Goal: Task Accomplishment & Management: Use online tool/utility

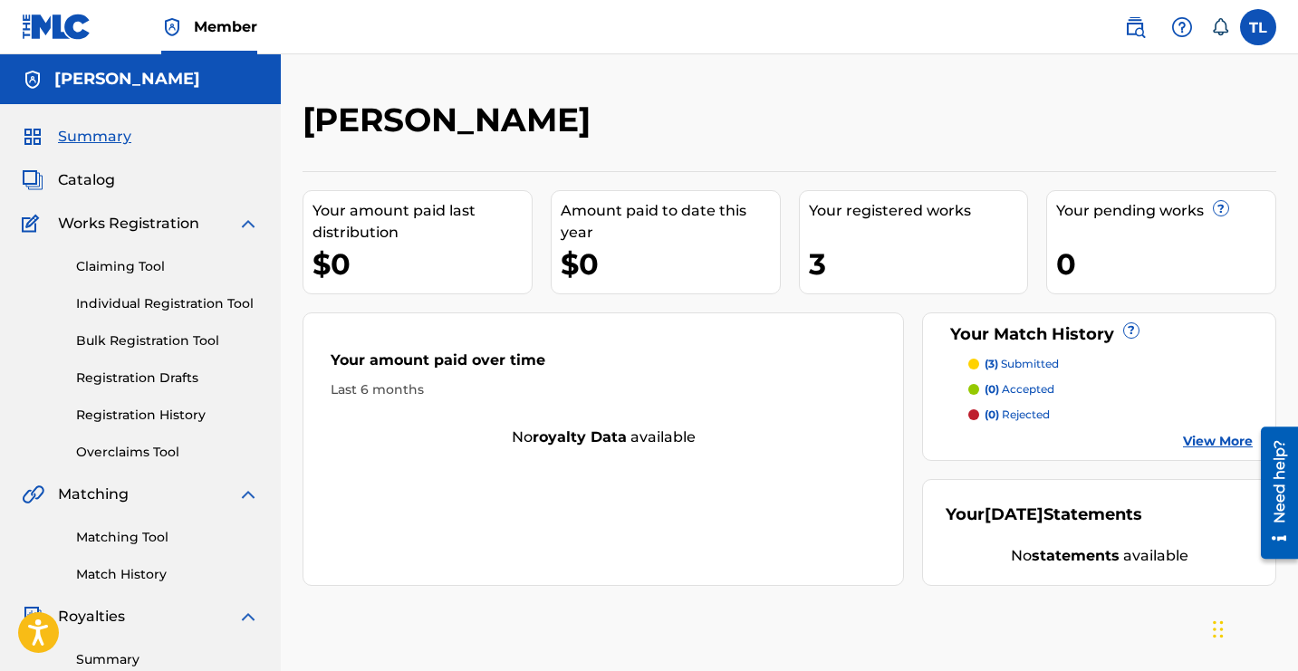
click at [148, 536] on link "Matching Tool" at bounding box center [167, 537] width 183 height 19
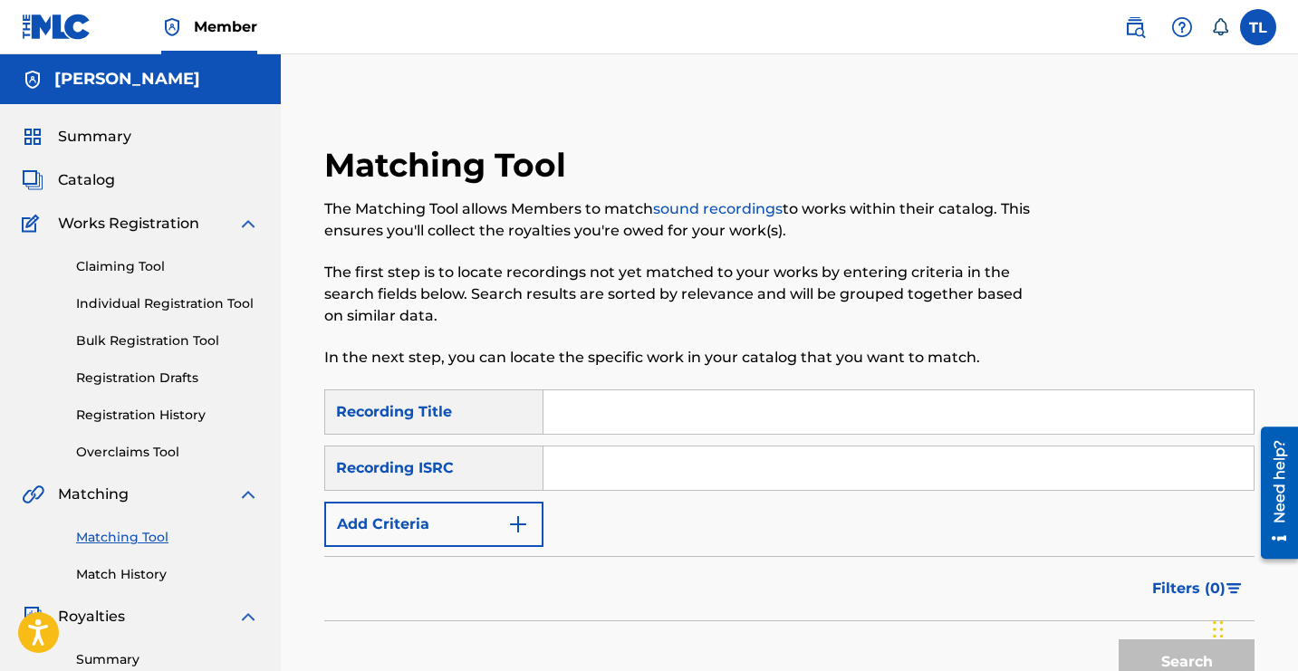
click at [644, 417] on input "Search Form" at bounding box center [898, 411] width 710 height 43
type input "Cant believe"
click at [737, 462] on input "Search Form" at bounding box center [898, 467] width 710 height 43
click at [727, 479] on input "Search Form" at bounding box center [898, 467] width 710 height 43
paste input "QZNMZ2205048"
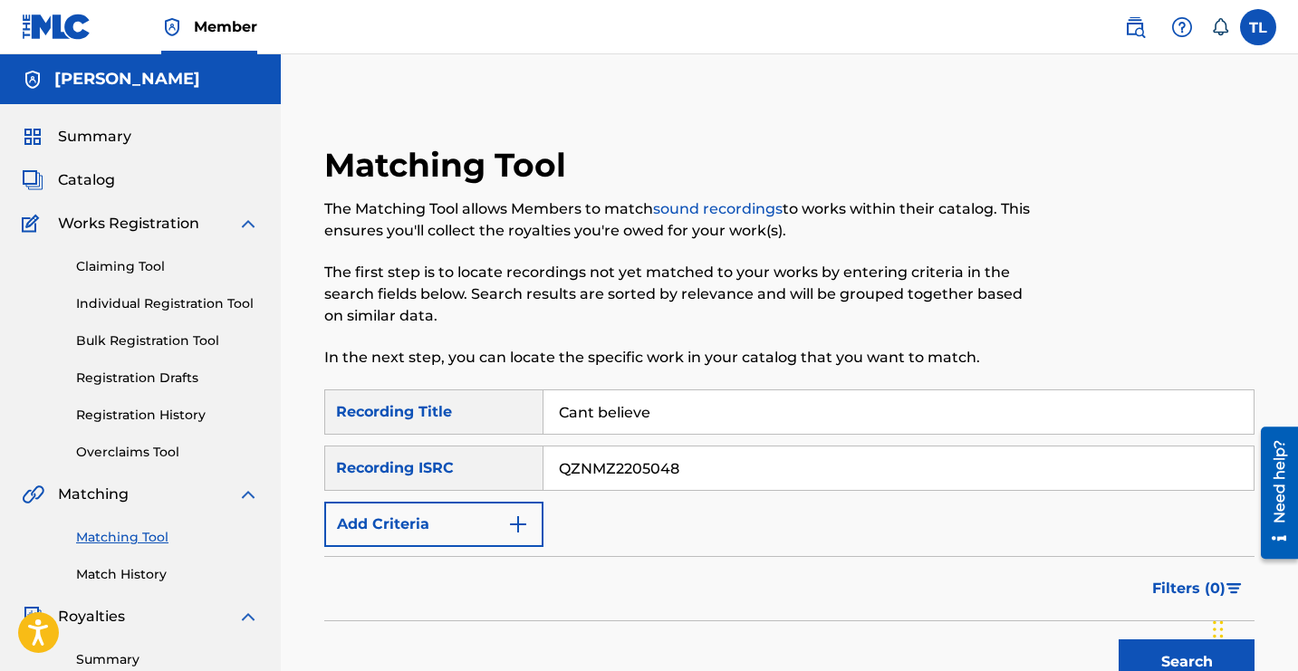
type input "QZNMZ2205048"
click at [1118, 639] on button "Search" at bounding box center [1186, 661] width 136 height 45
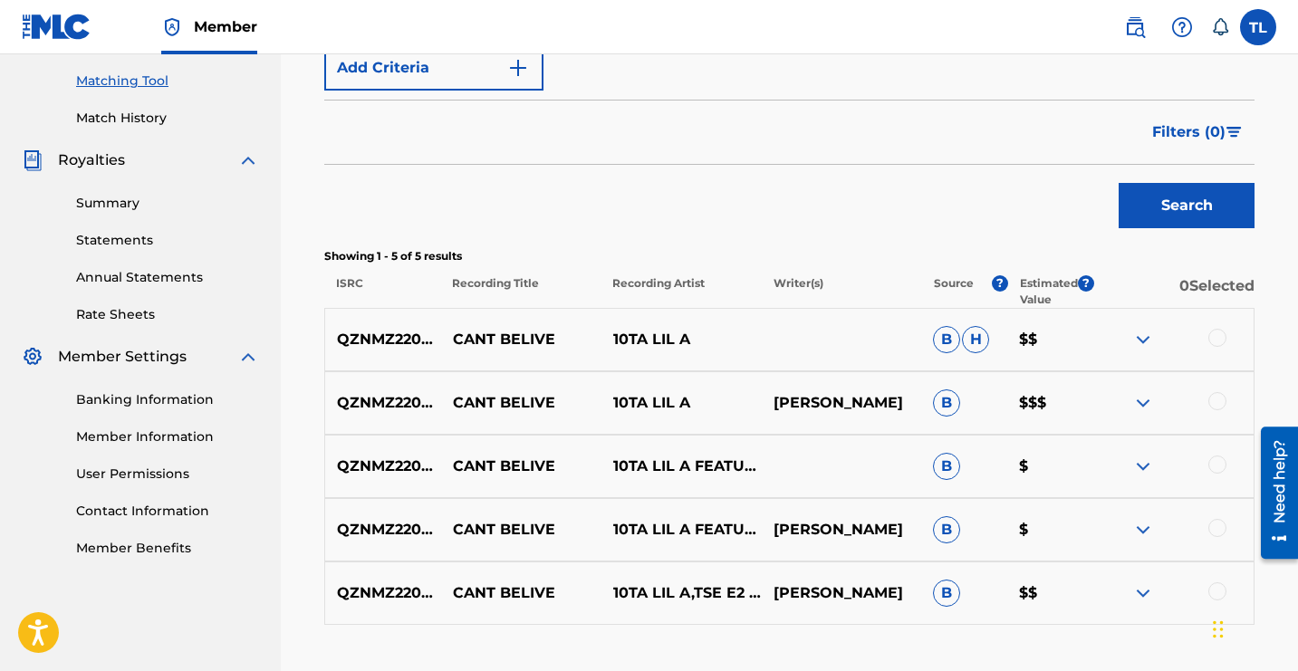
scroll to position [472, 0]
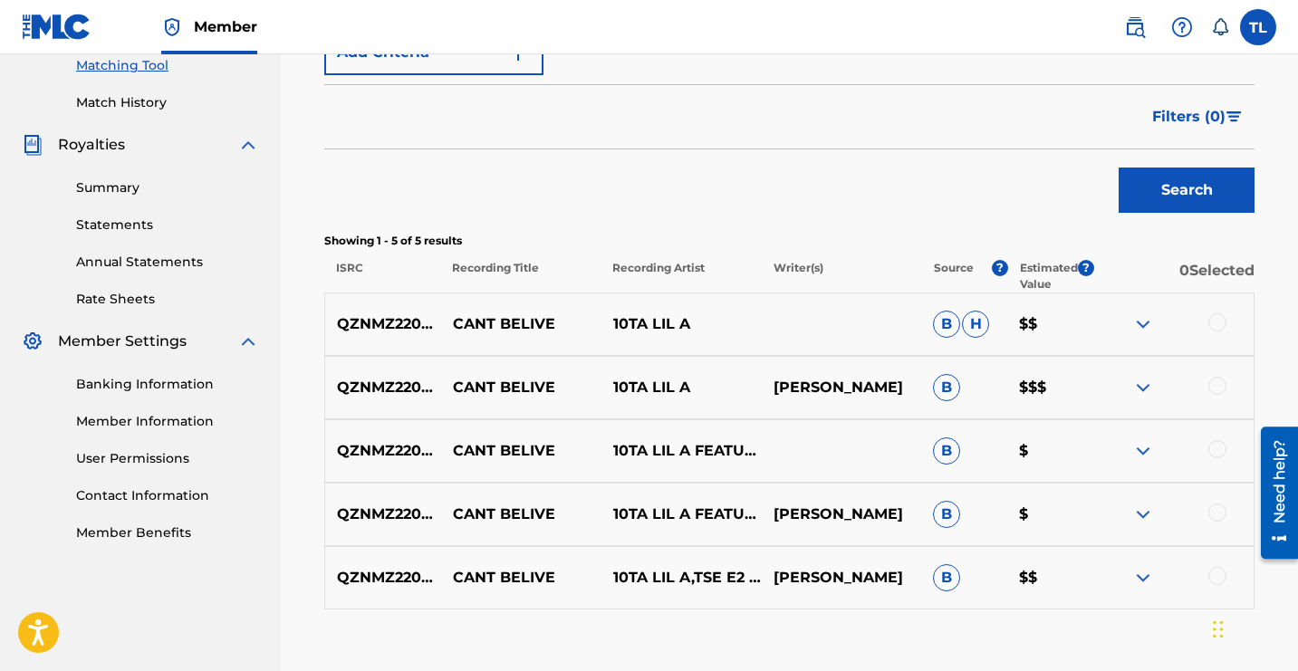
click at [794, 388] on p "[PERSON_NAME]" at bounding box center [841, 388] width 160 height 22
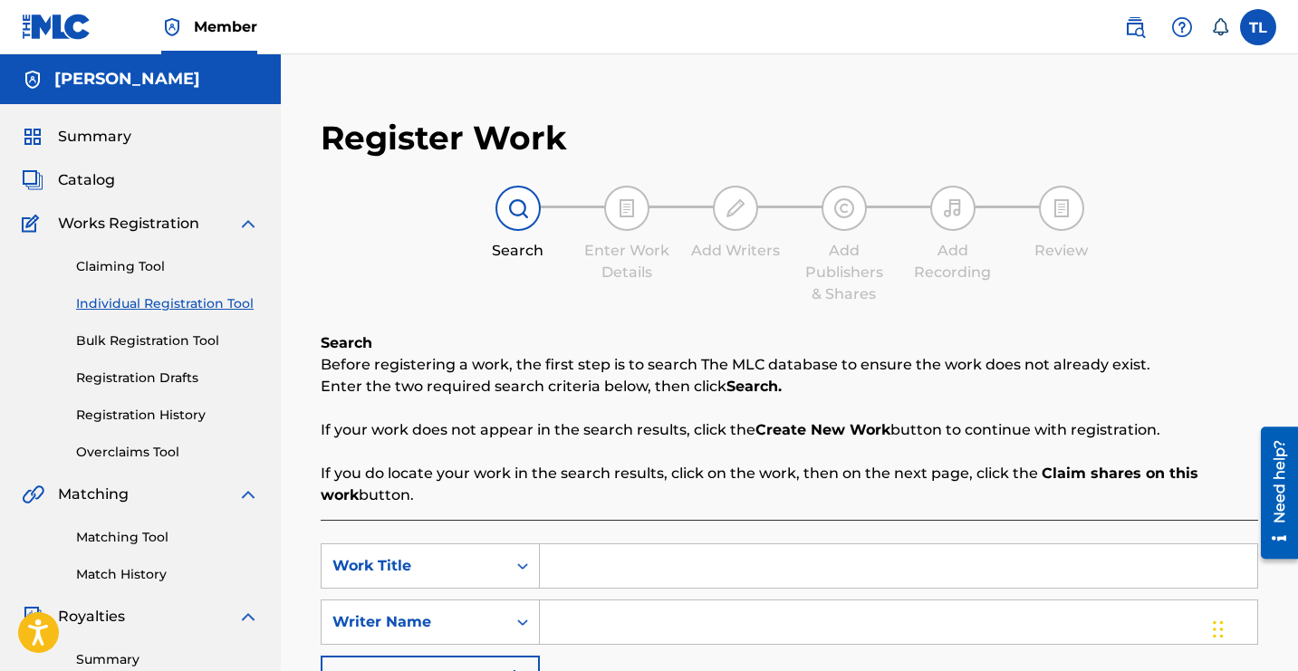
click at [159, 265] on link "Claiming Tool" at bounding box center [167, 266] width 183 height 19
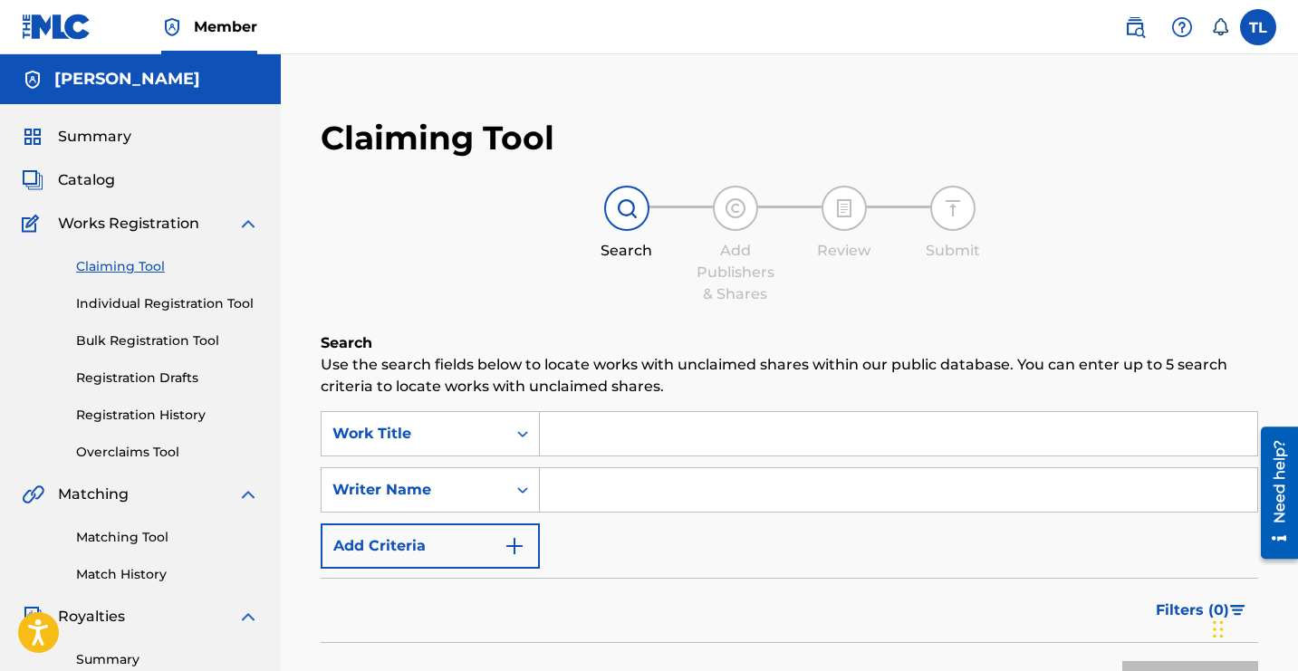
click at [656, 442] on input "Search Form" at bounding box center [898, 433] width 717 height 43
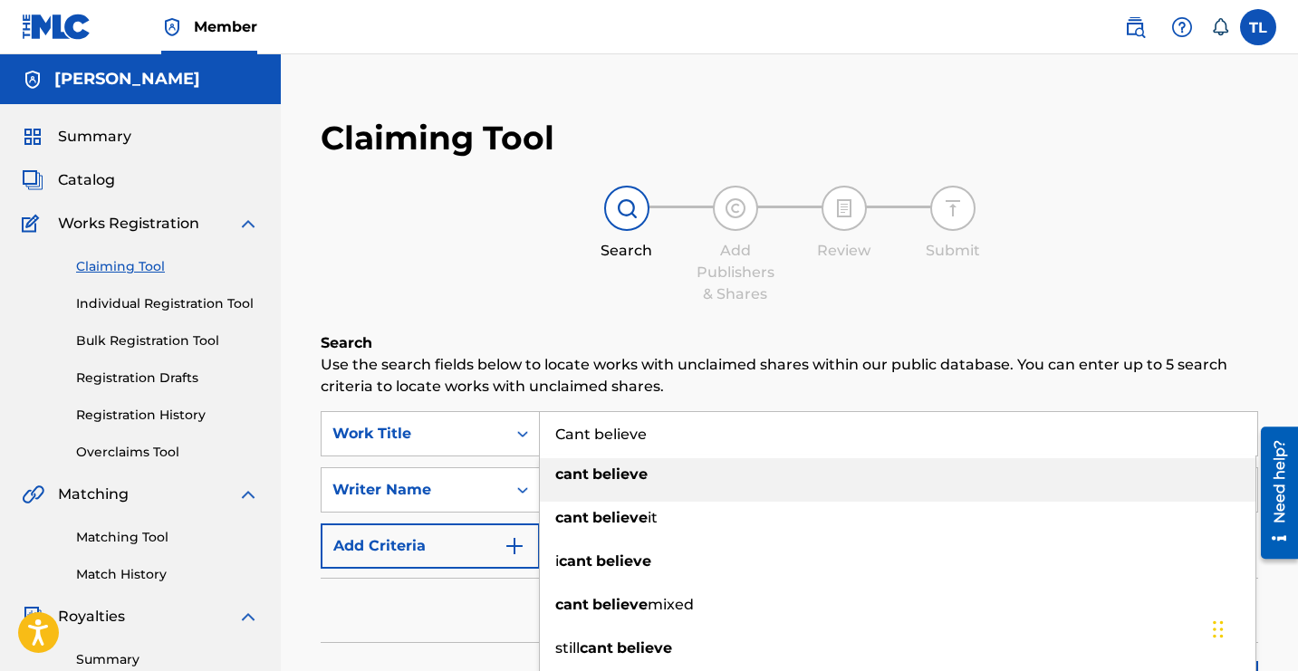
type input "Cant believe"
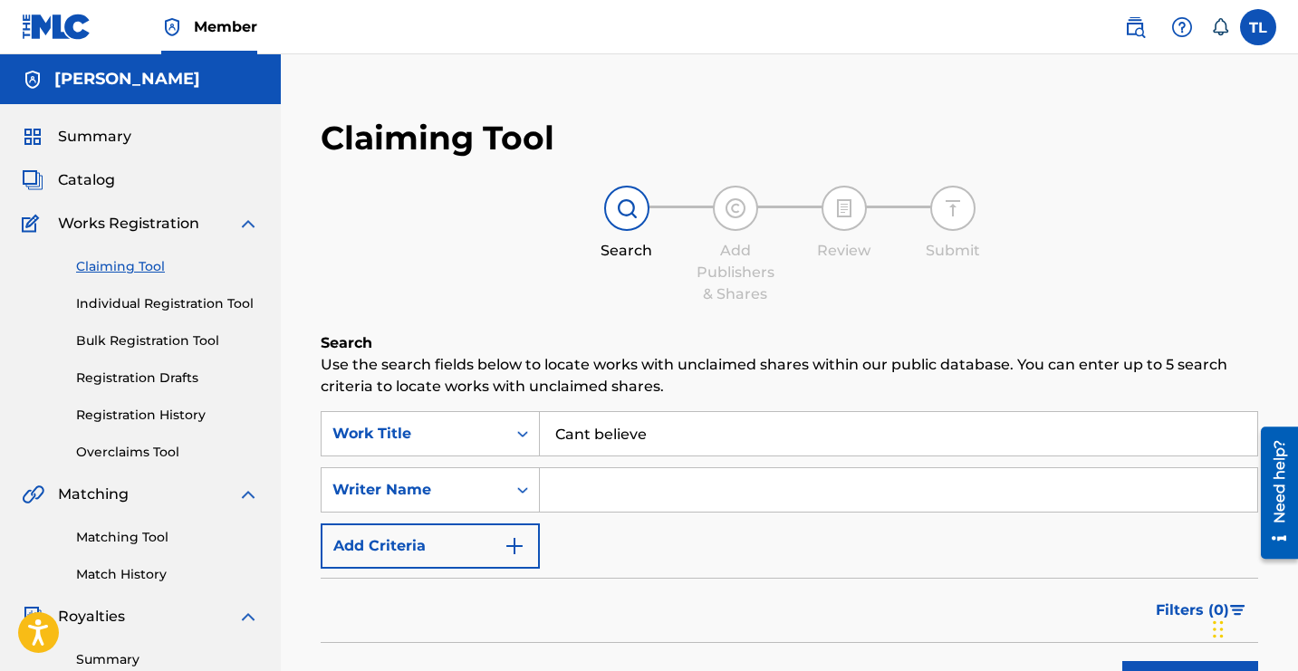
click at [656, 493] on input "Search Form" at bounding box center [898, 489] width 717 height 43
type input "1"
type input "[PERSON_NAME]"
click at [1122, 661] on button "Search" at bounding box center [1190, 683] width 136 height 45
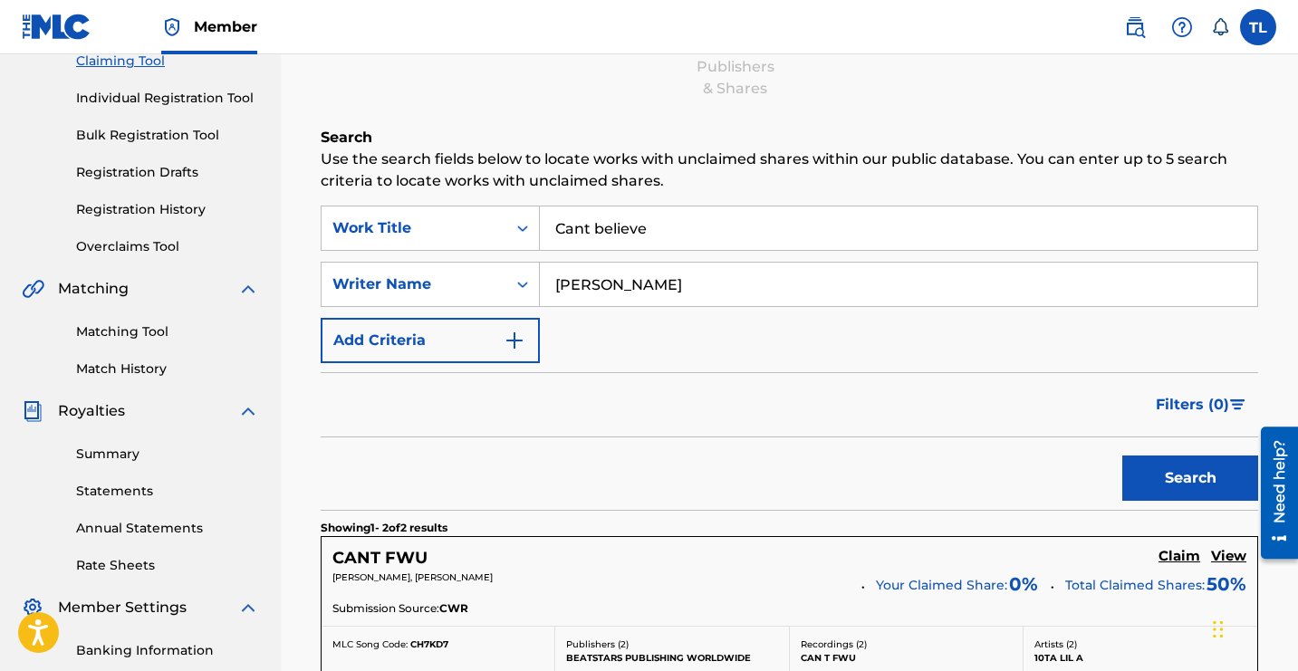
scroll to position [161, 0]
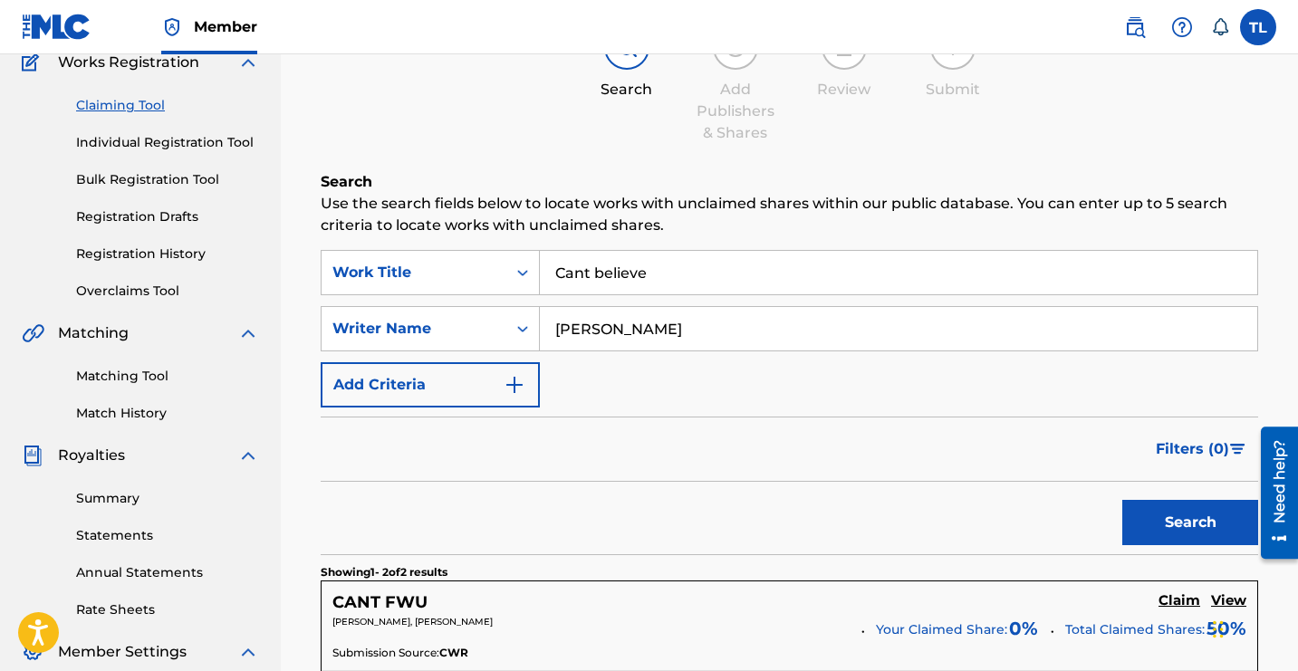
click at [656, 281] on input "Cant believe" at bounding box center [898, 272] width 717 height 43
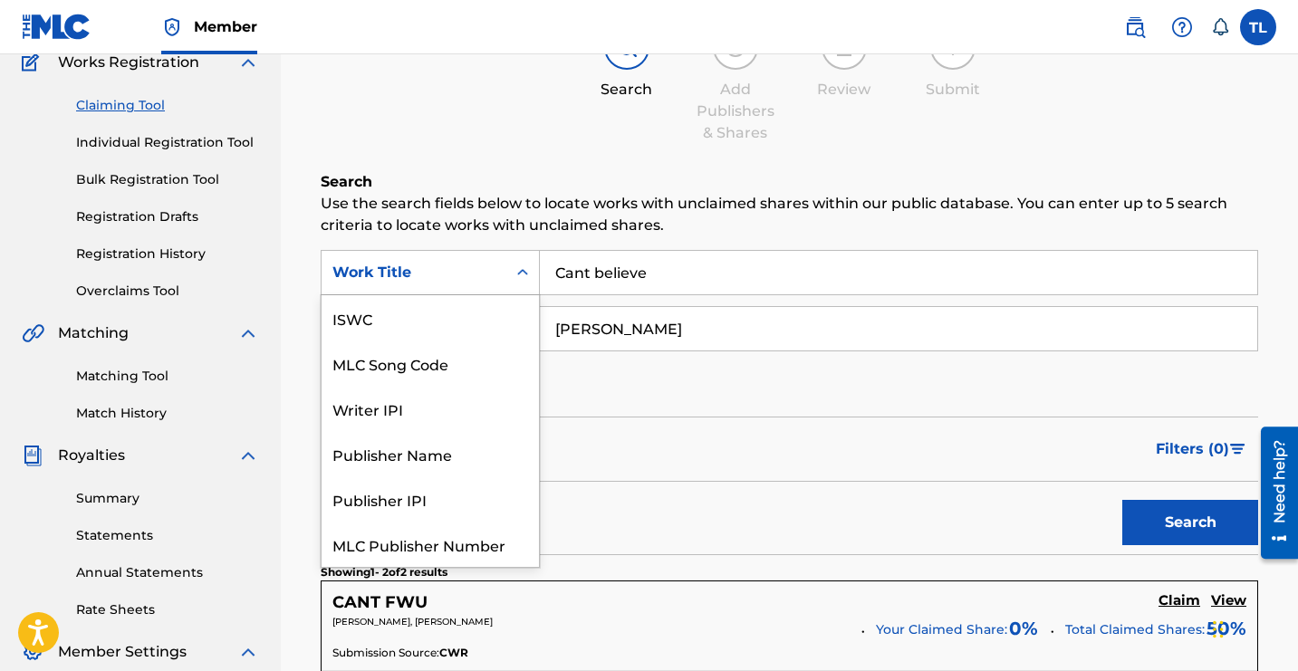
click at [506, 249] on div "Search Use the search fields below to locate works with unclaimed shares within…" at bounding box center [789, 604] width 937 height 866
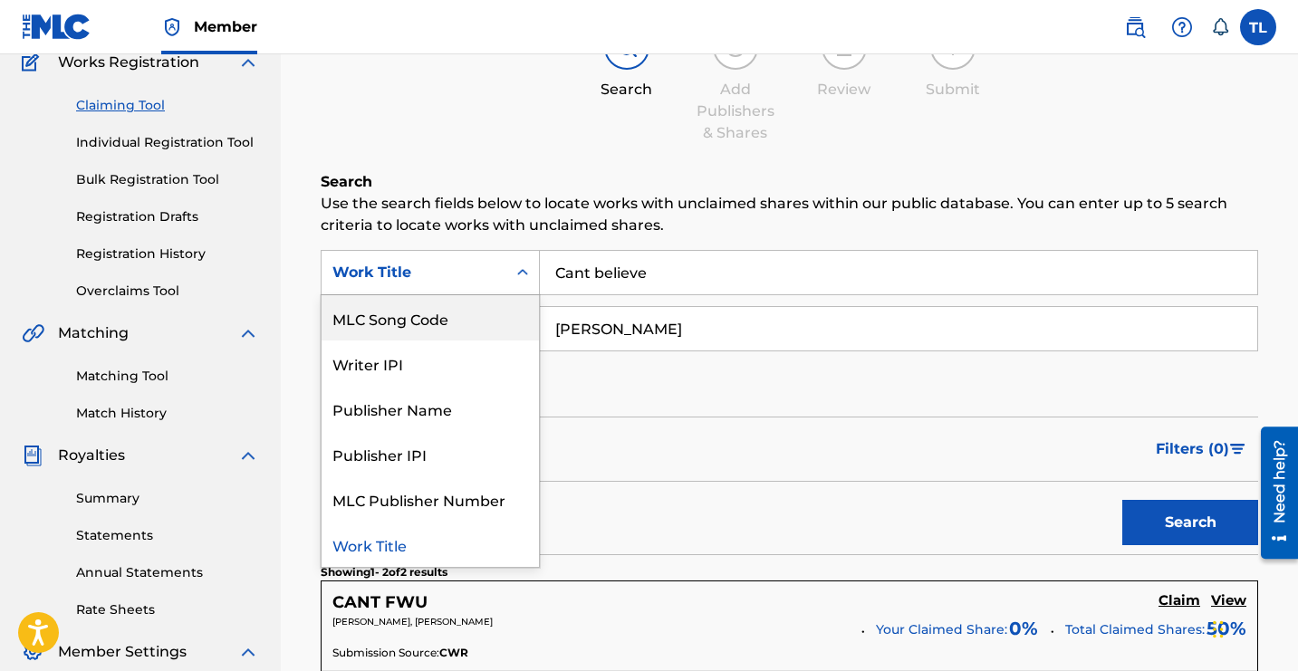
click at [585, 317] on input "[PERSON_NAME]" at bounding box center [898, 328] width 717 height 43
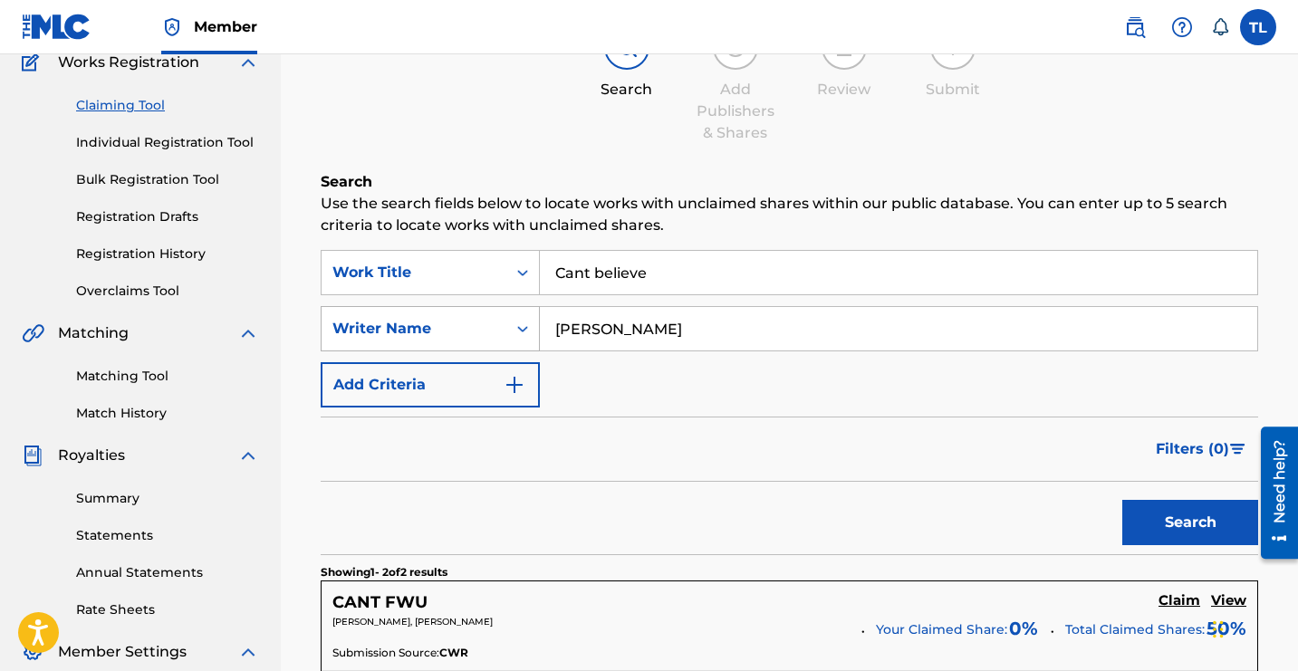
click at [477, 318] on div "Writer Name" at bounding box center [413, 329] width 163 height 22
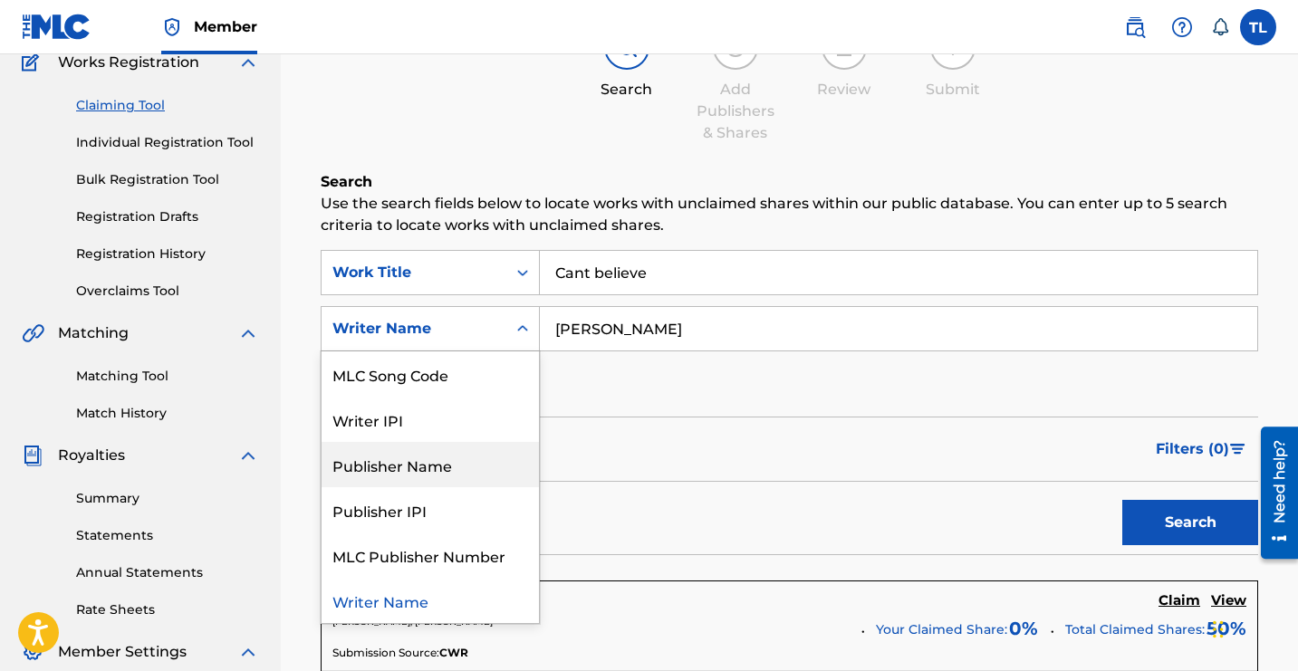
click at [390, 456] on div "Publisher Name" at bounding box center [429, 464] width 217 height 45
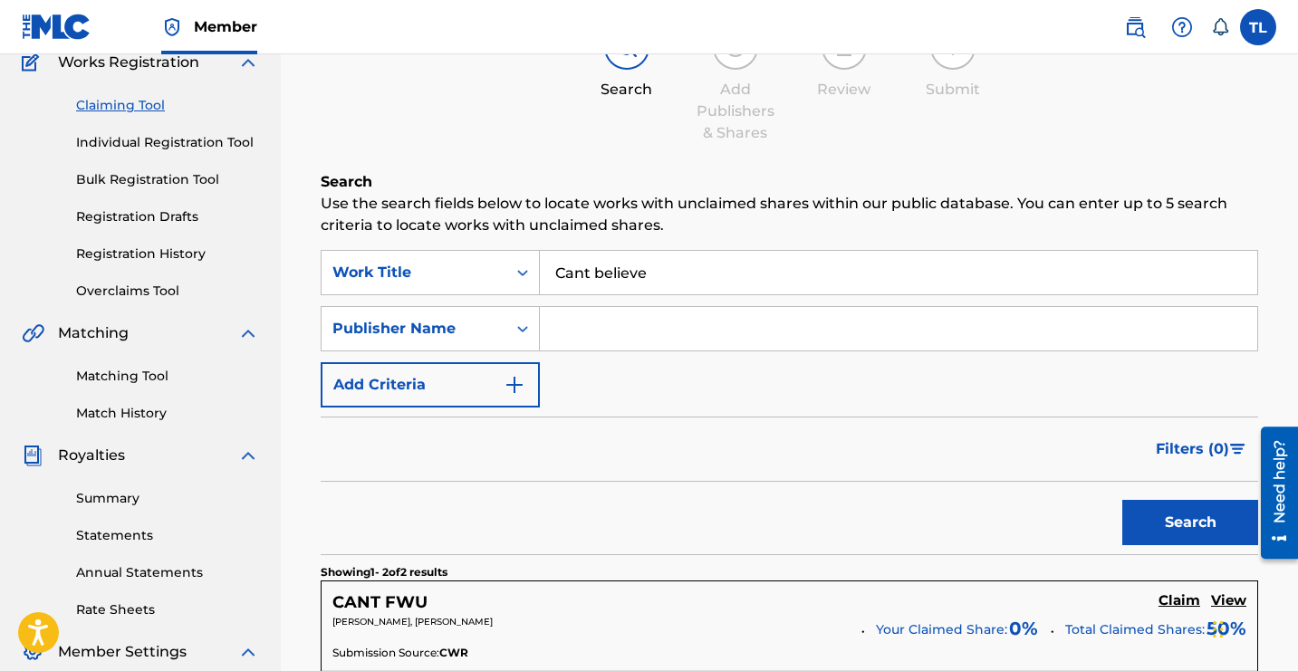
click at [601, 347] on input "Search Form" at bounding box center [898, 328] width 717 height 43
type input "10TA LIL A"
click at [1122, 500] on button "Search" at bounding box center [1190, 522] width 136 height 45
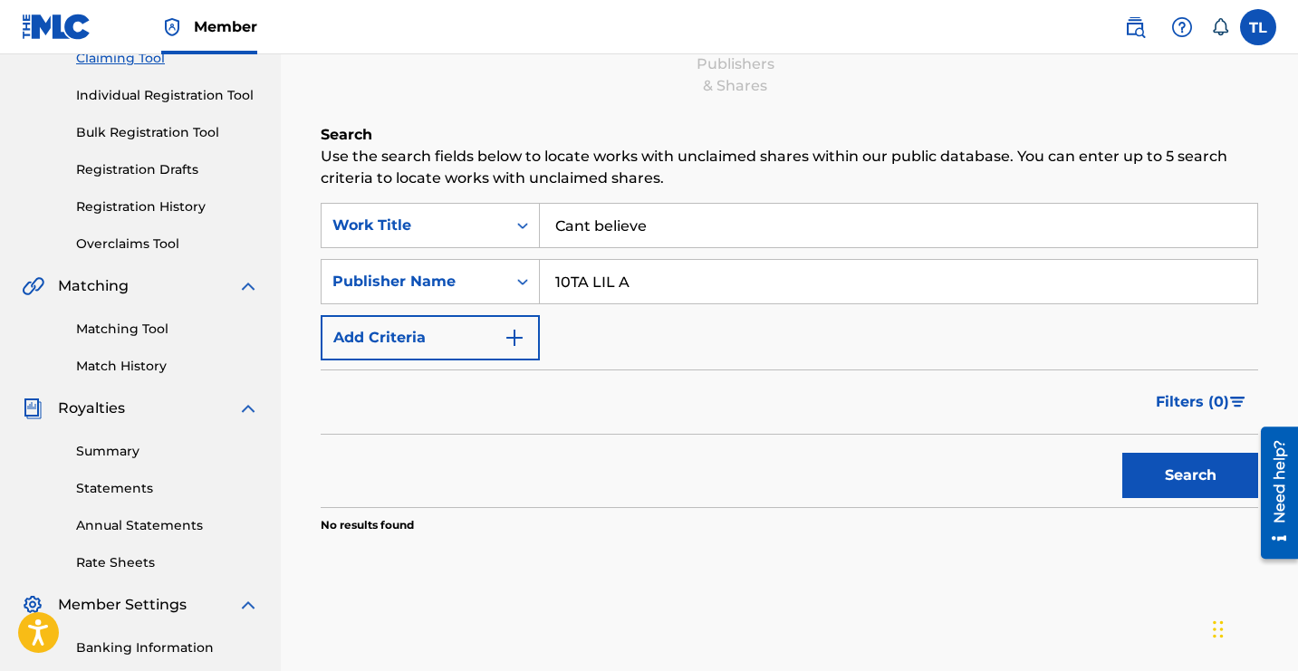
scroll to position [213, 0]
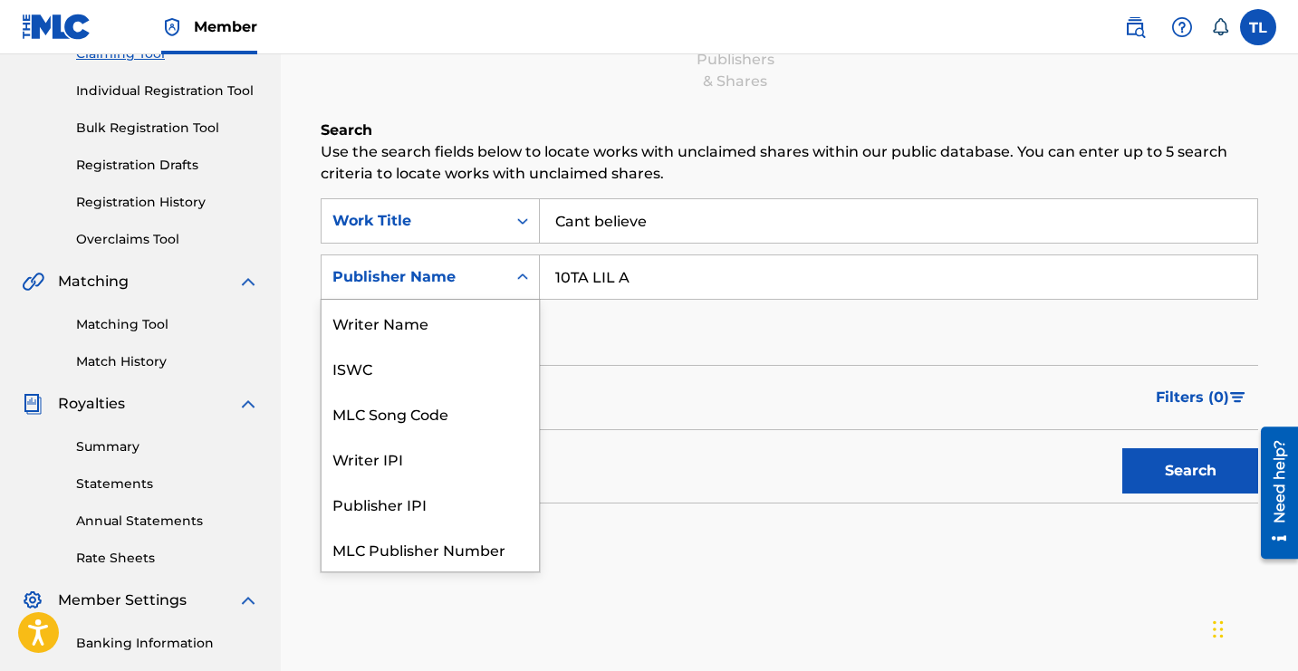
click at [539, 279] on div "Publisher Name" at bounding box center [430, 276] width 219 height 45
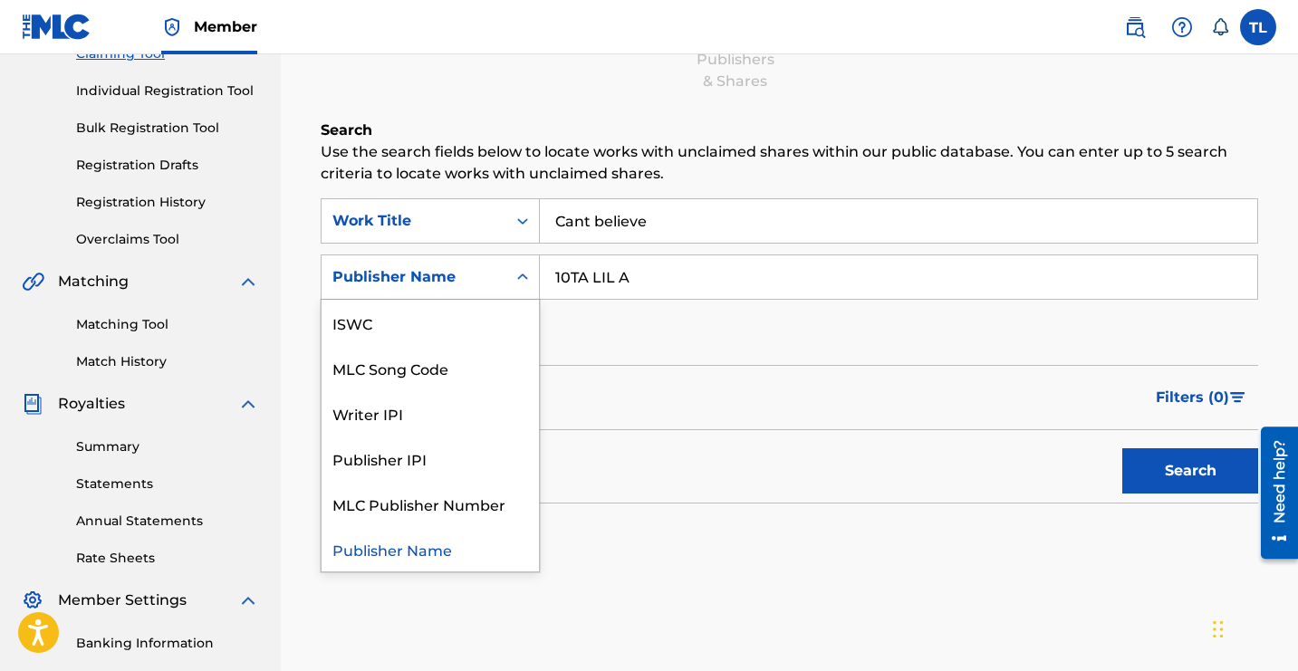
click at [539, 279] on div "Publisher Name" at bounding box center [430, 276] width 219 height 45
